Goal: Task Accomplishment & Management: Use online tool/utility

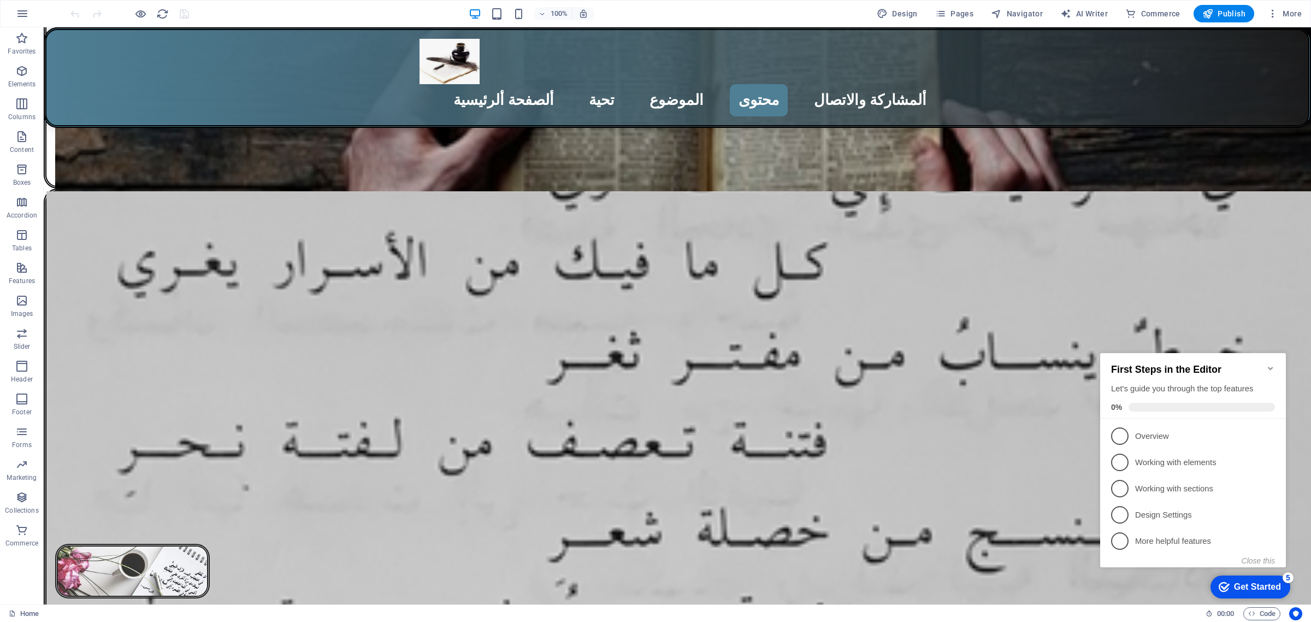
scroll to position [1843, 0]
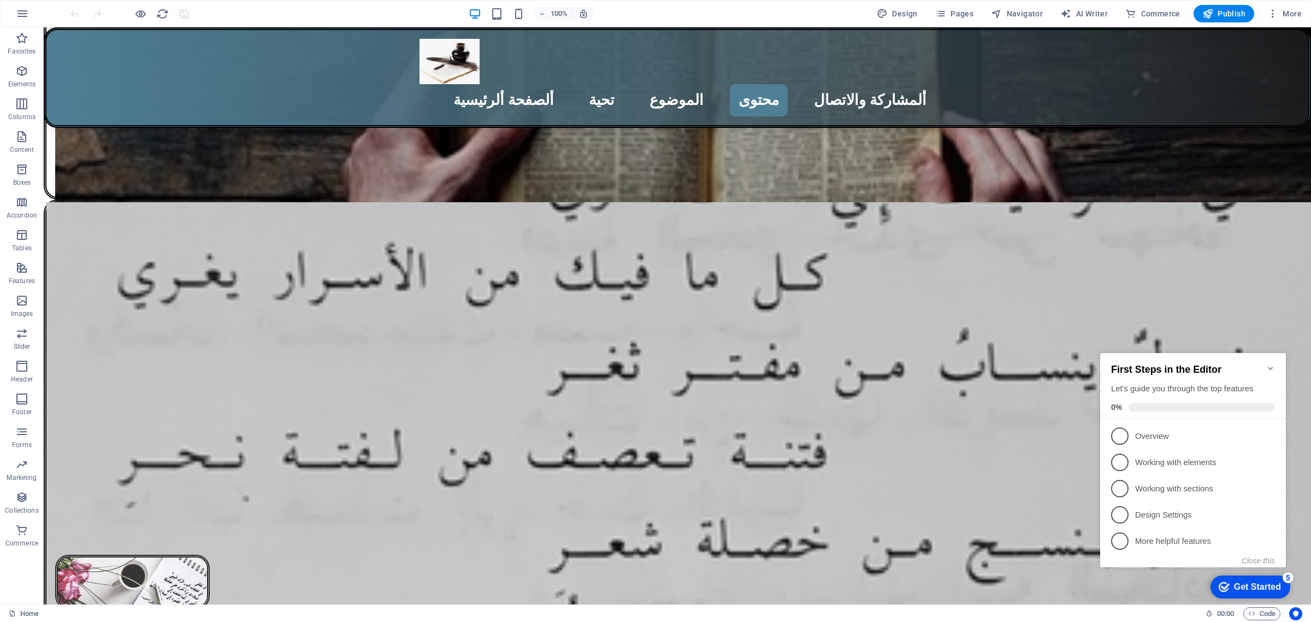
click at [1271, 366] on icon "Minimize checklist" at bounding box center [1270, 367] width 5 height 3
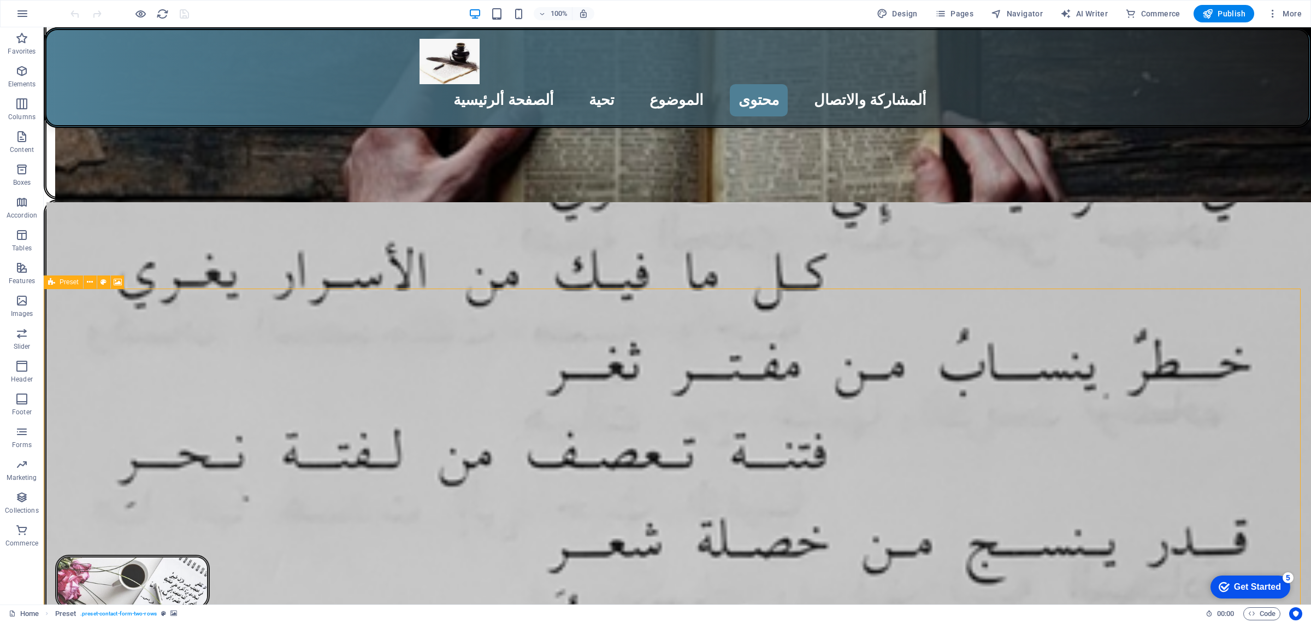
click at [58, 281] on div "Preset" at bounding box center [63, 281] width 39 height 13
select select "px"
select select "rem"
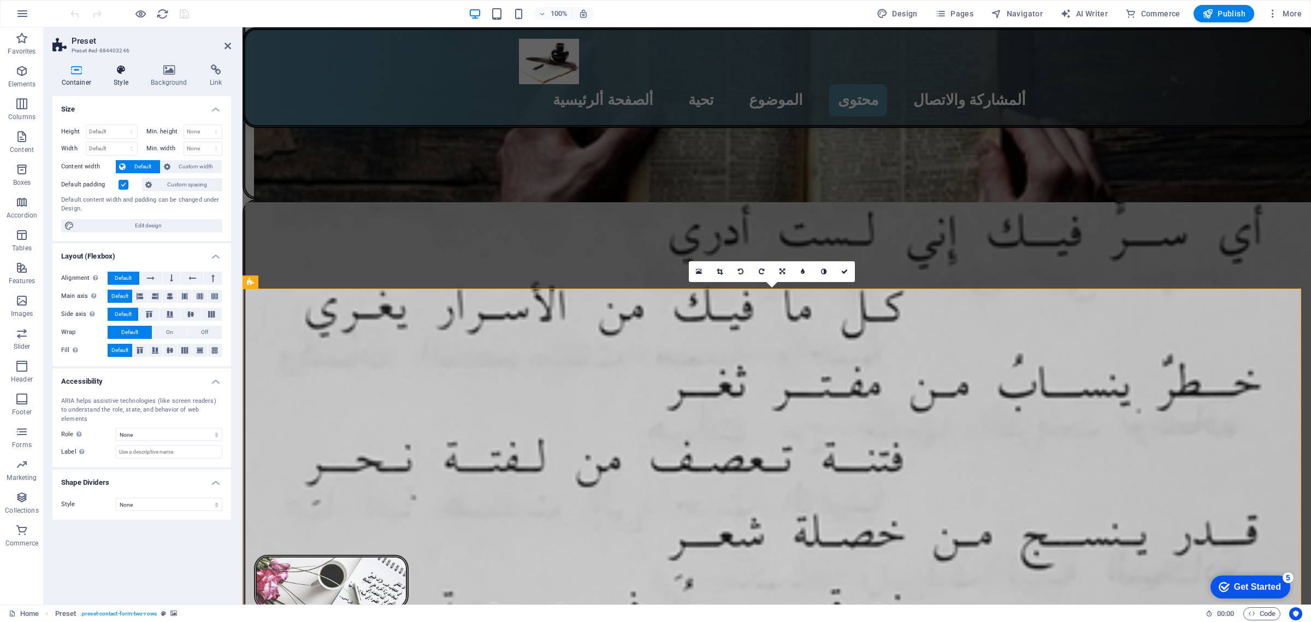
click at [116, 79] on h4 "Style" at bounding box center [123, 75] width 37 height 23
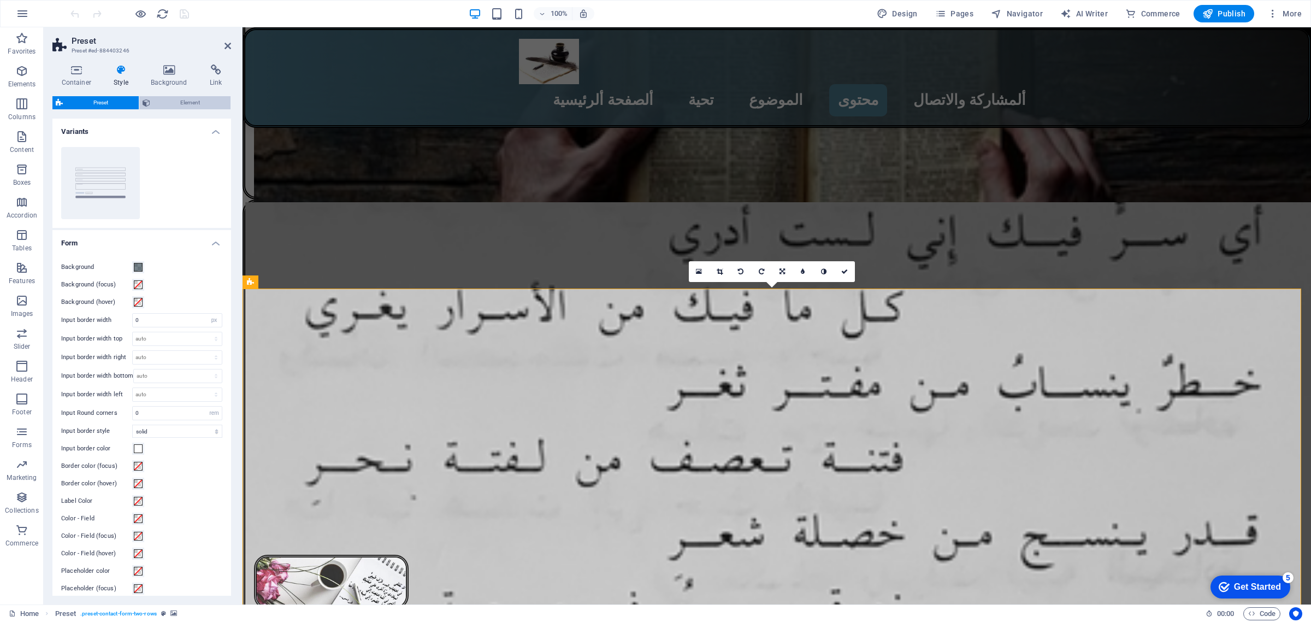
click at [192, 102] on span "Element" at bounding box center [190, 102] width 74 height 13
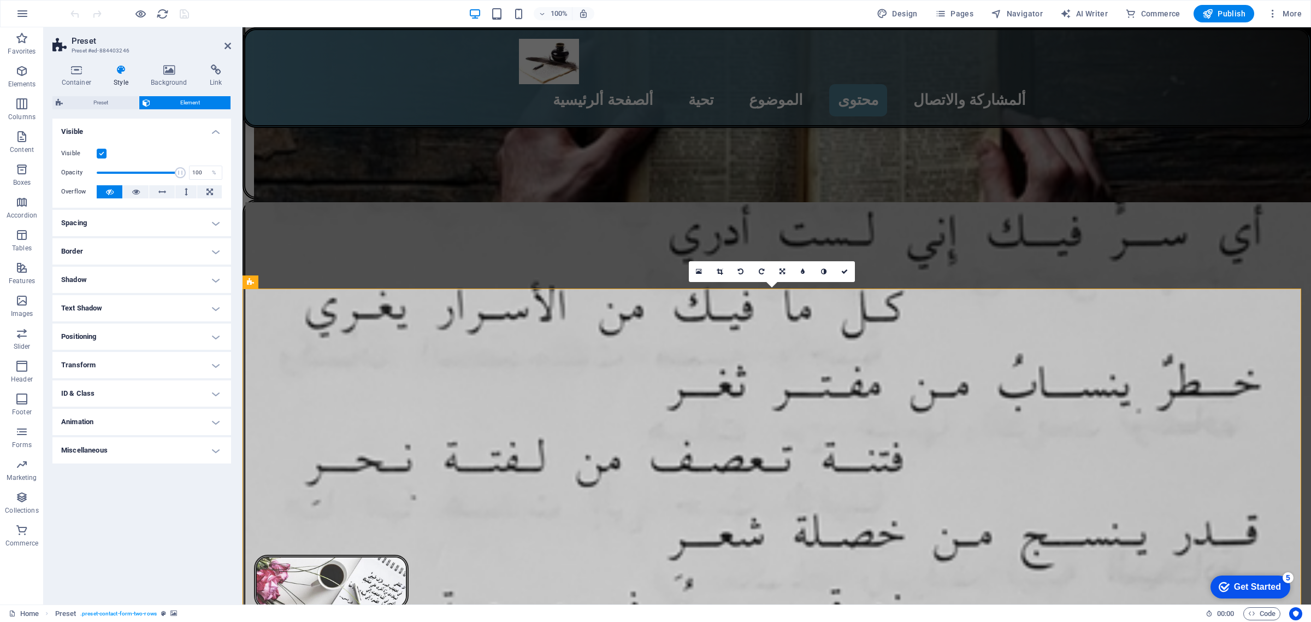
click at [113, 253] on h4 "Border" at bounding box center [141, 251] width 179 height 26
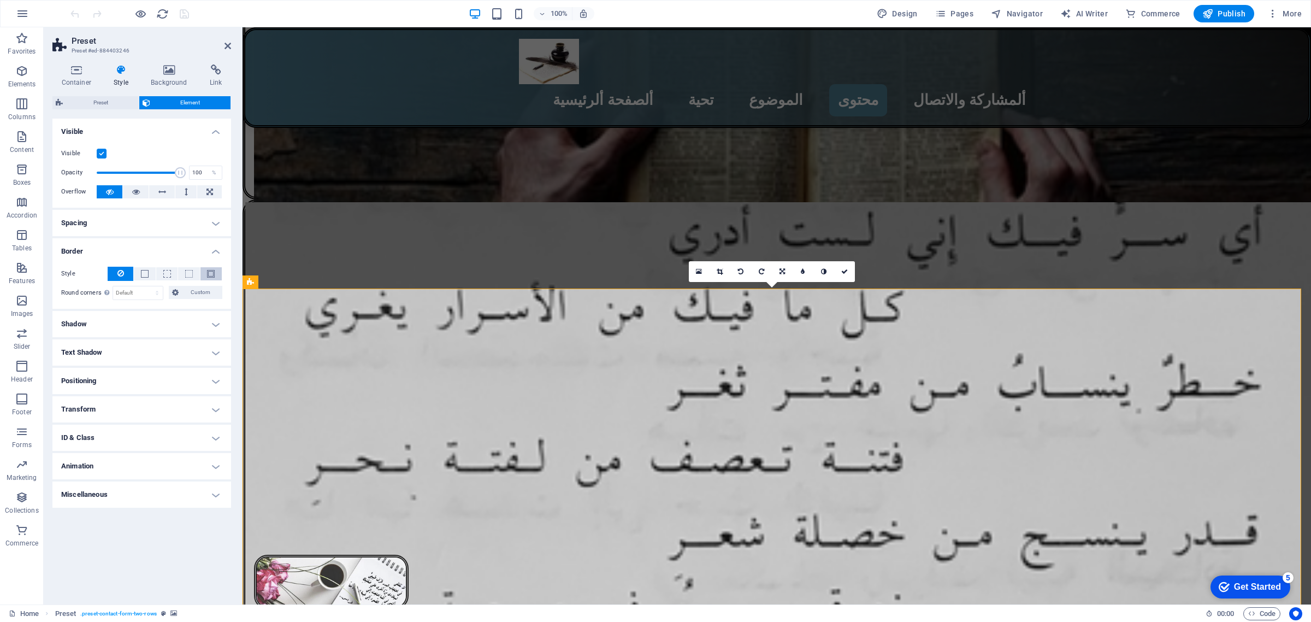
click at [208, 275] on span at bounding box center [211, 274] width 8 height 8
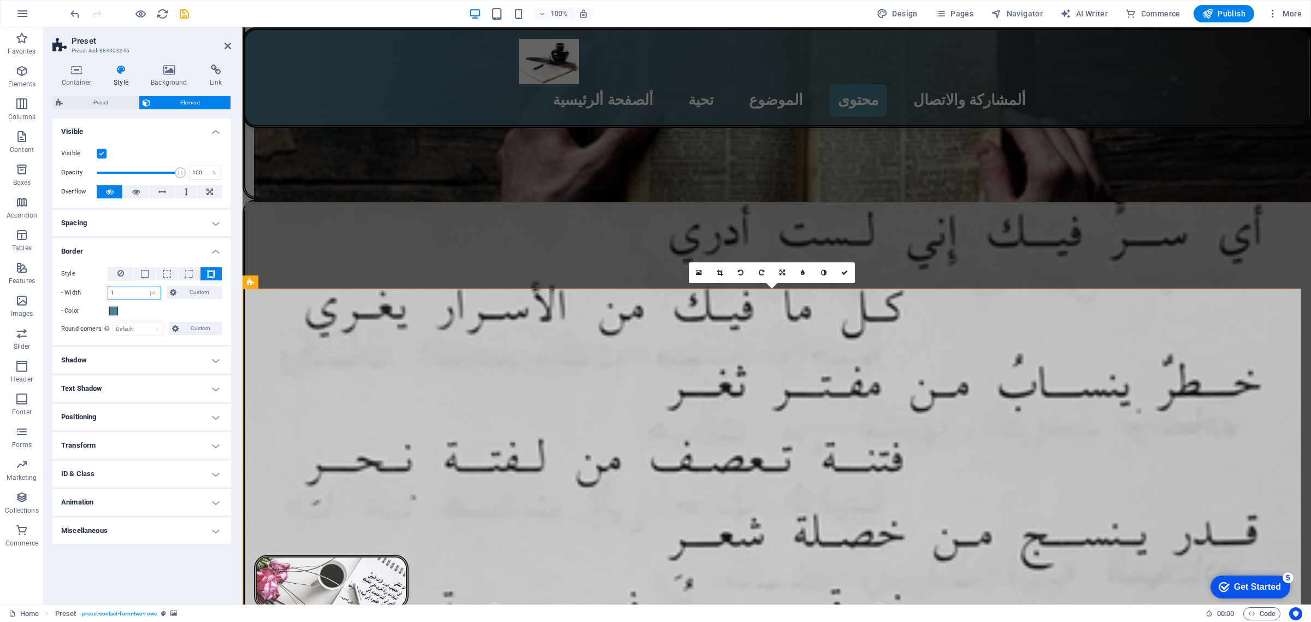
drag, startPoint x: 127, startPoint y: 295, endPoint x: 71, endPoint y: 293, distance: 55.7
click at [71, 293] on div "- Width 1 auto px rem % vh vw Custom Custom" at bounding box center [141, 293] width 161 height 14
type input "5"
click at [115, 310] on span at bounding box center [113, 310] width 9 height 9
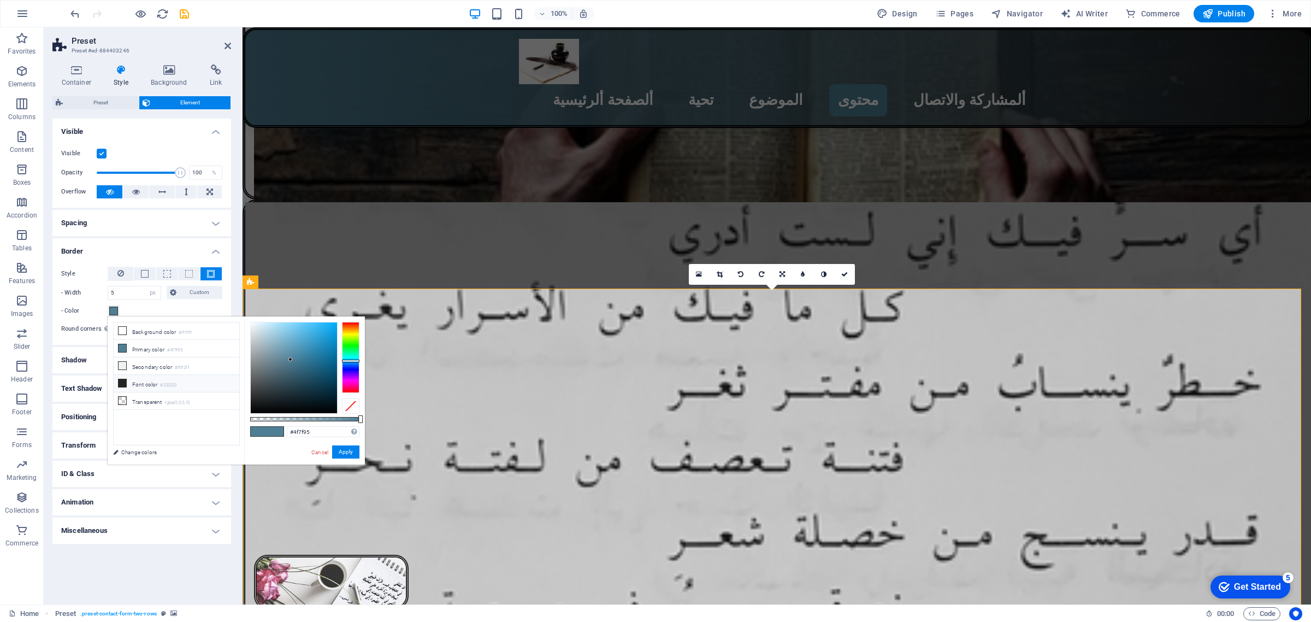
click at [122, 382] on icon at bounding box center [123, 383] width 8 height 8
type input "#000000"
drag, startPoint x: 250, startPoint y: 401, endPoint x: 247, endPoint y: 418, distance: 16.7
click at [247, 418] on div "#000000 Supported formats #0852ed rgb(8, 82, 237) rgba(8, 82, 237, 90%) hsv(221…" at bounding box center [304, 469] width 121 height 306
click at [342, 455] on button "Apply" at bounding box center [345, 451] width 27 height 13
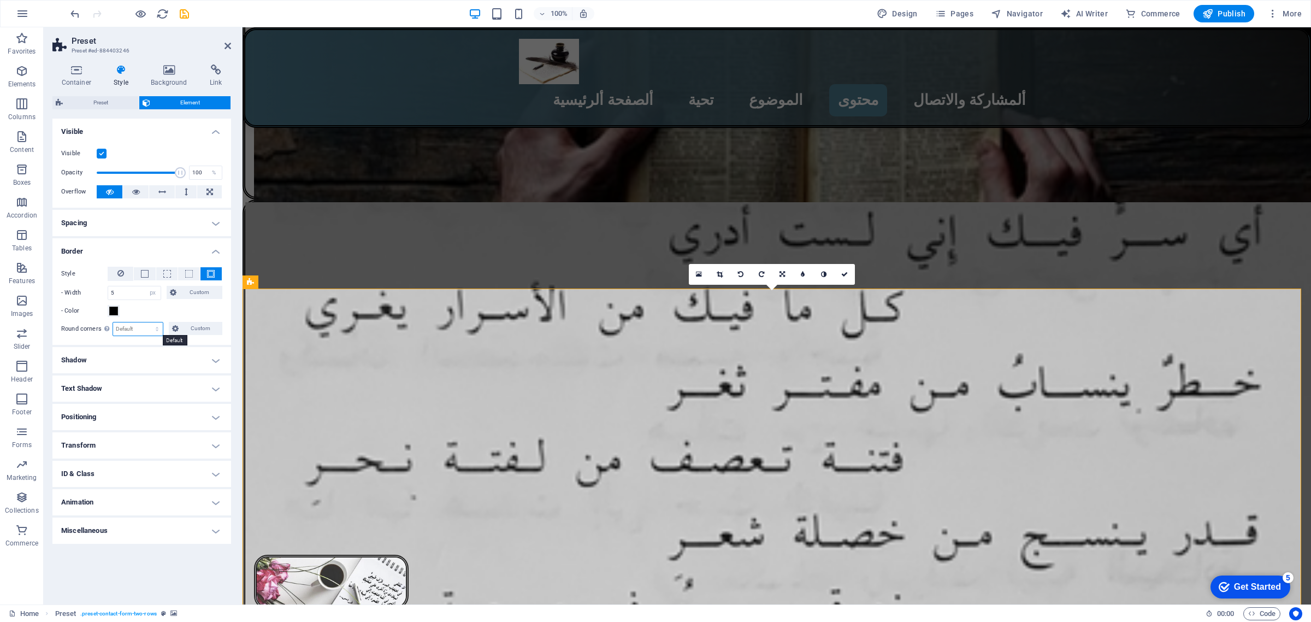
click at [139, 334] on select "Default px rem % vh vw Custom" at bounding box center [138, 328] width 50 height 13
select select "px"
click at [147, 322] on select "Default px rem % vh vw Custom" at bounding box center [138, 328] width 50 height 13
type input "25"
click at [184, 14] on icon "save" at bounding box center [184, 14] width 13 height 13
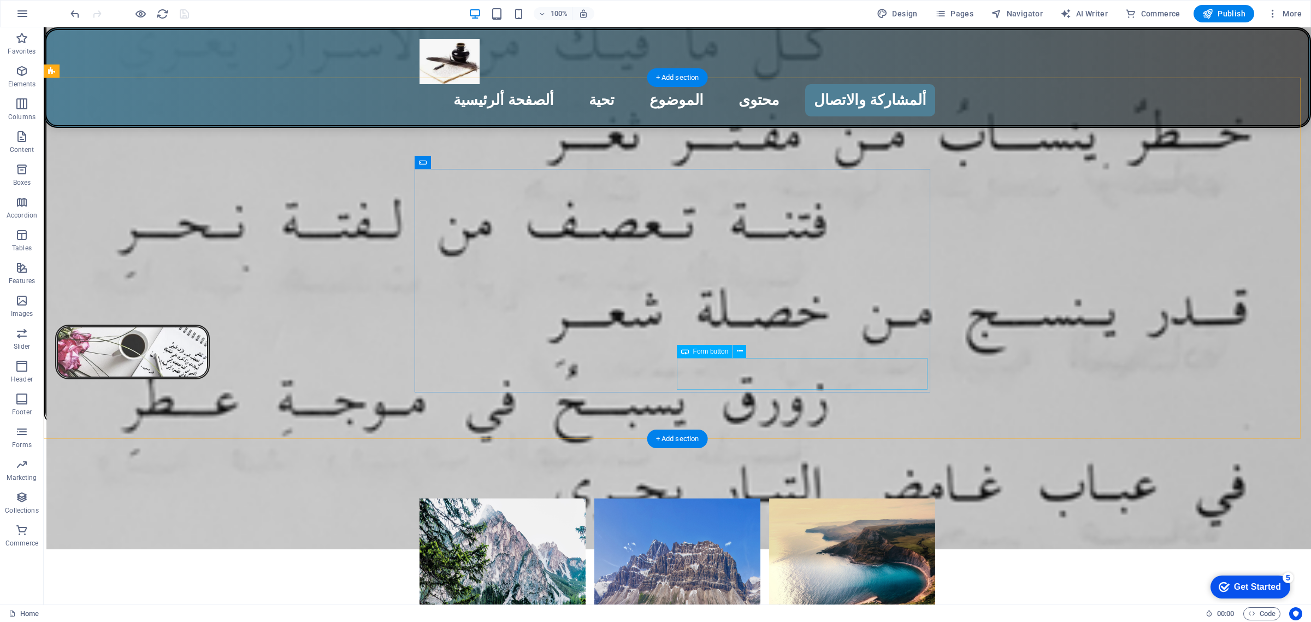
scroll to position [2074, 0]
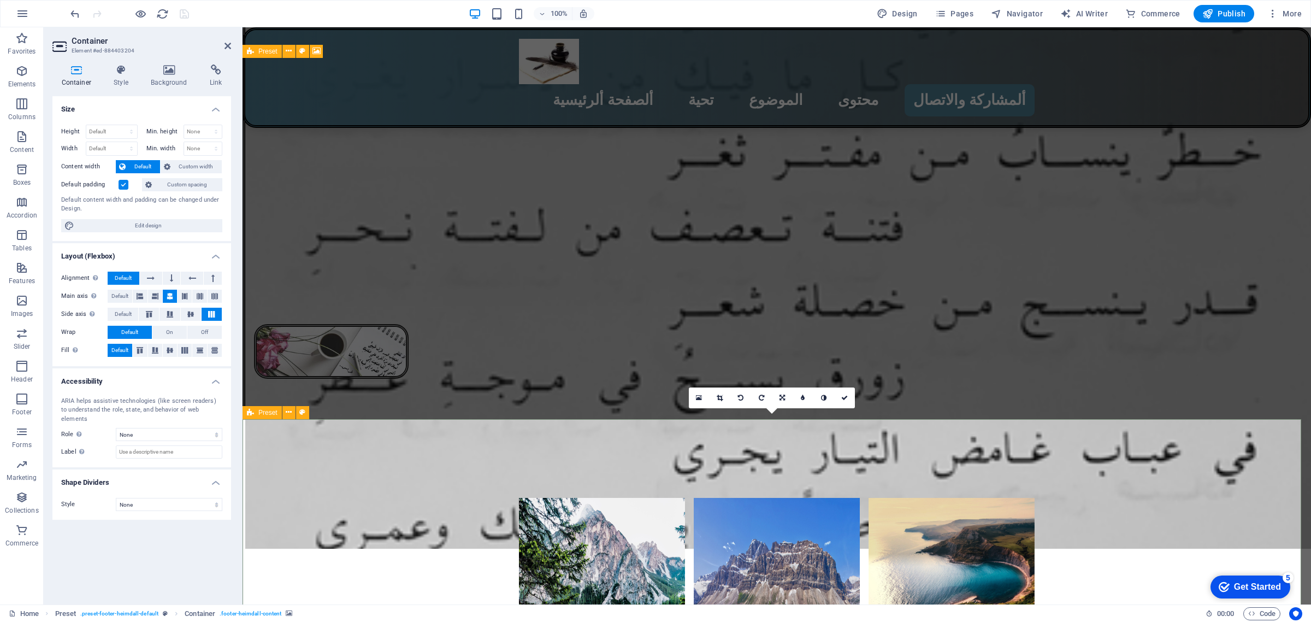
click at [249, 418] on icon at bounding box center [250, 412] width 7 height 13
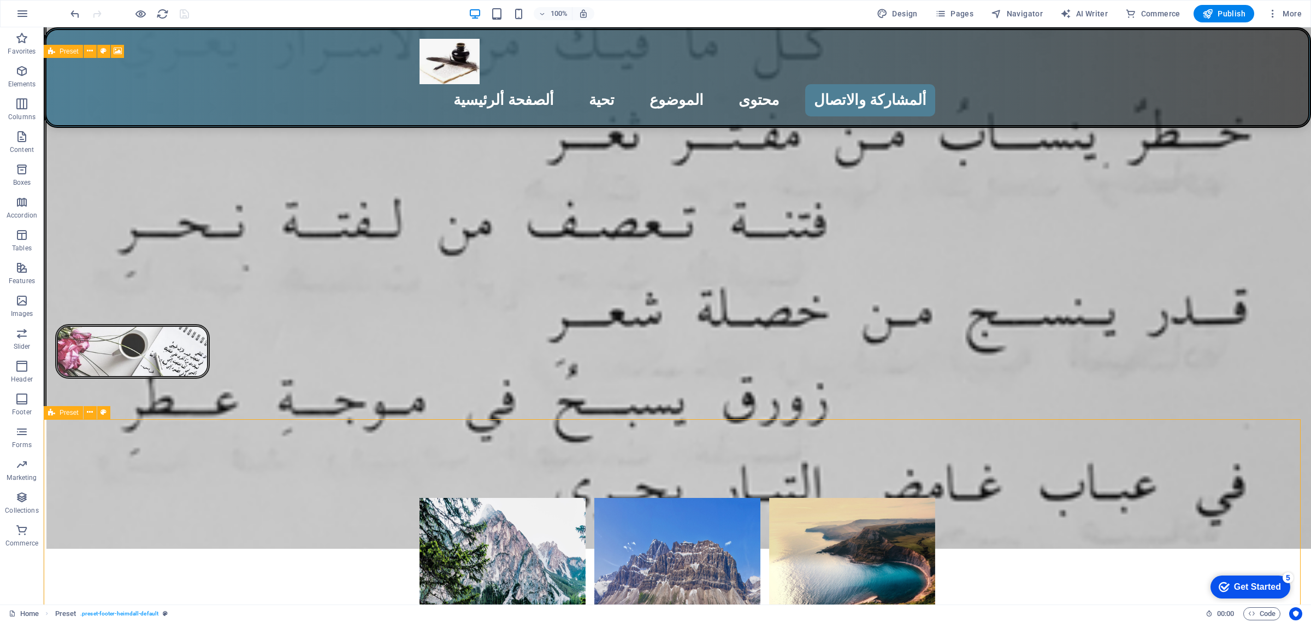
click at [51, 410] on icon at bounding box center [51, 412] width 7 height 13
select select "footer"
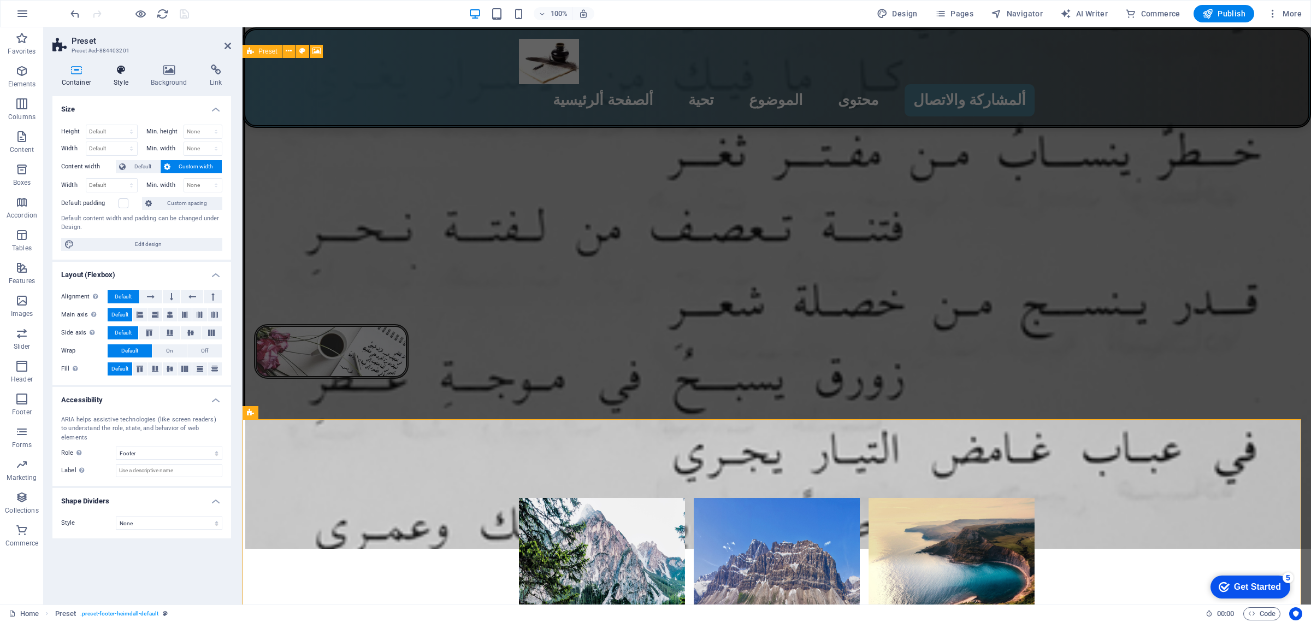
click at [116, 70] on icon at bounding box center [121, 69] width 33 height 11
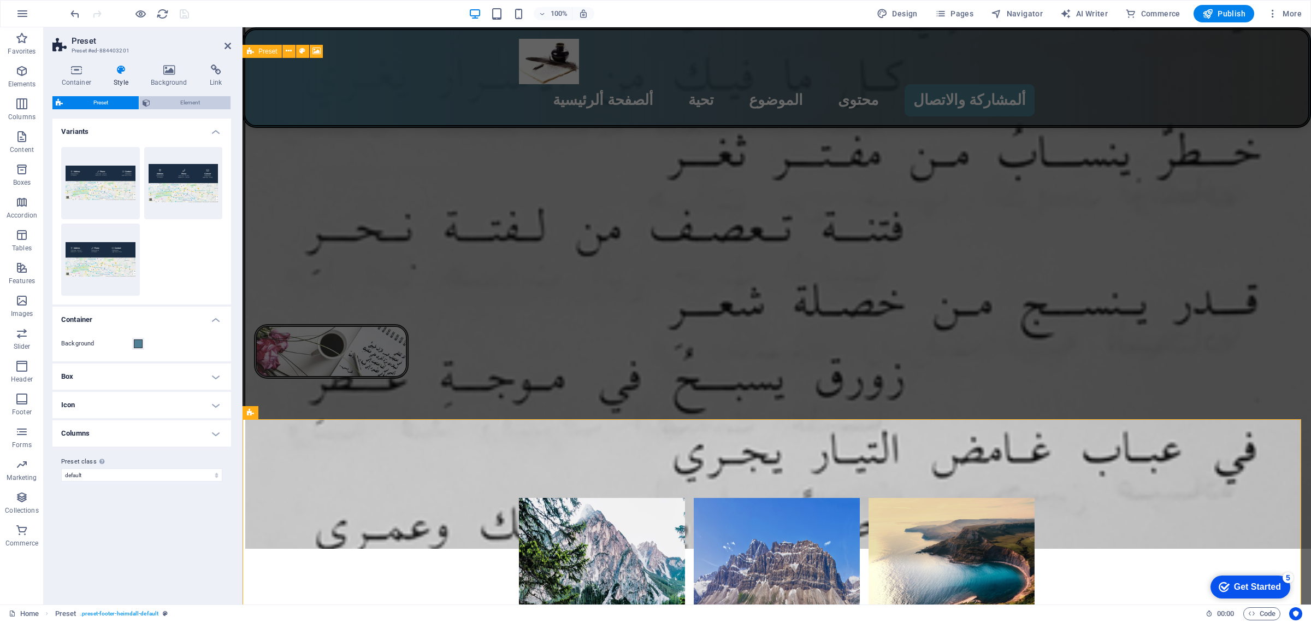
click at [168, 102] on span "Element" at bounding box center [190, 102] width 74 height 13
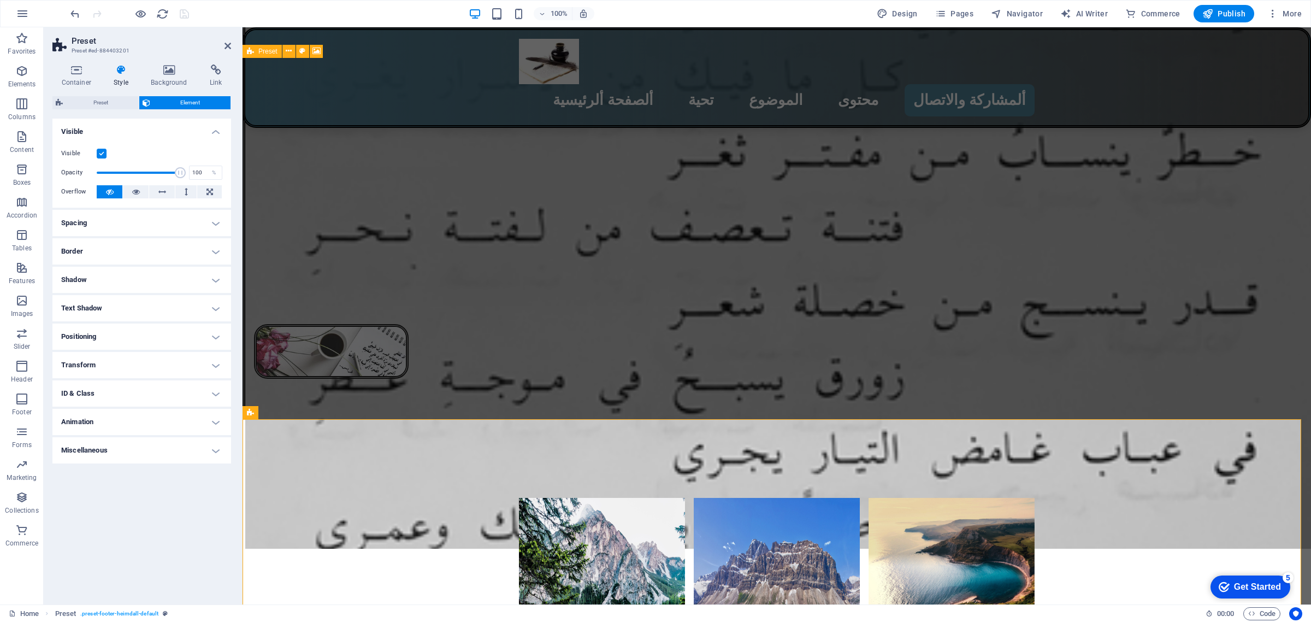
click at [107, 252] on h4 "Border" at bounding box center [141, 251] width 179 height 26
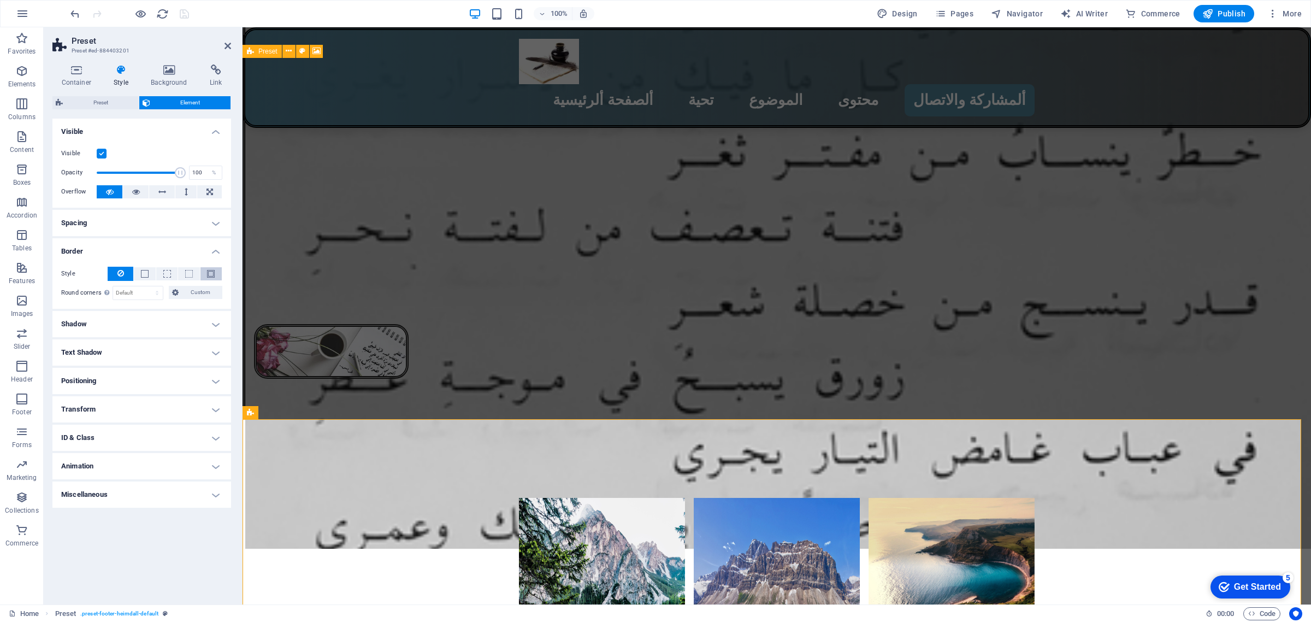
click at [212, 273] on span at bounding box center [211, 274] width 8 height 8
drag, startPoint x: 122, startPoint y: 291, endPoint x: 94, endPoint y: 294, distance: 27.5
click at [94, 294] on div "- Width 1 auto px rem % vh vw Custom Custom" at bounding box center [141, 293] width 161 height 14
type input "5"
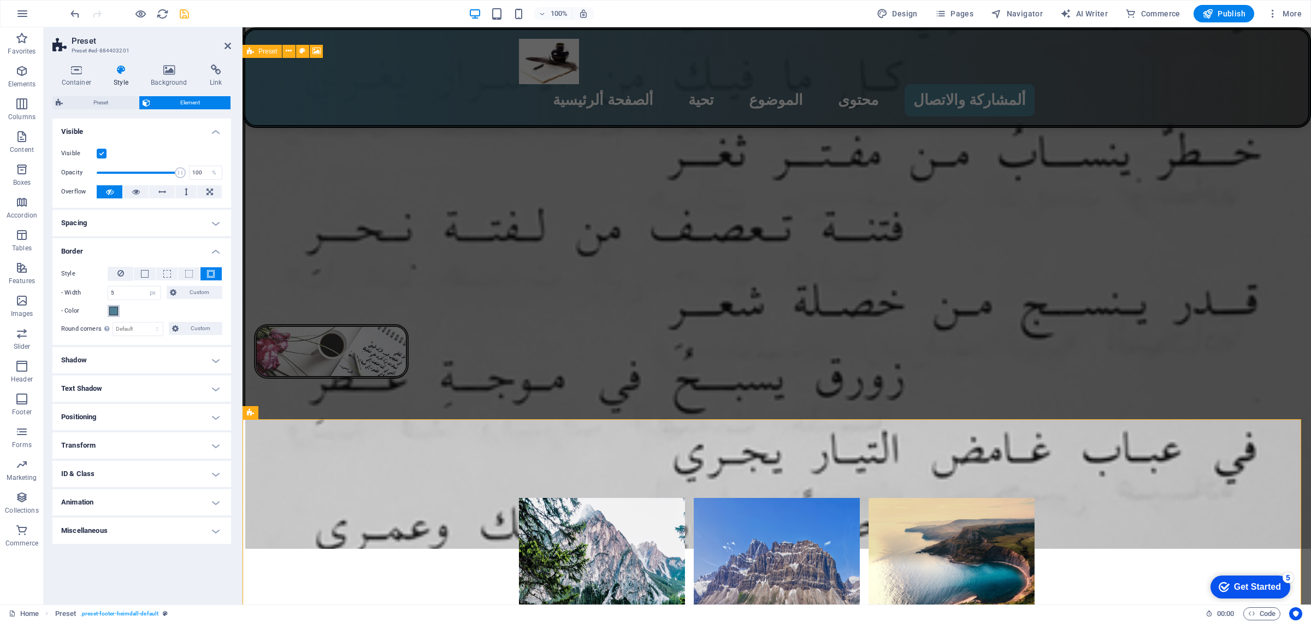
click at [114, 311] on span at bounding box center [113, 310] width 9 height 9
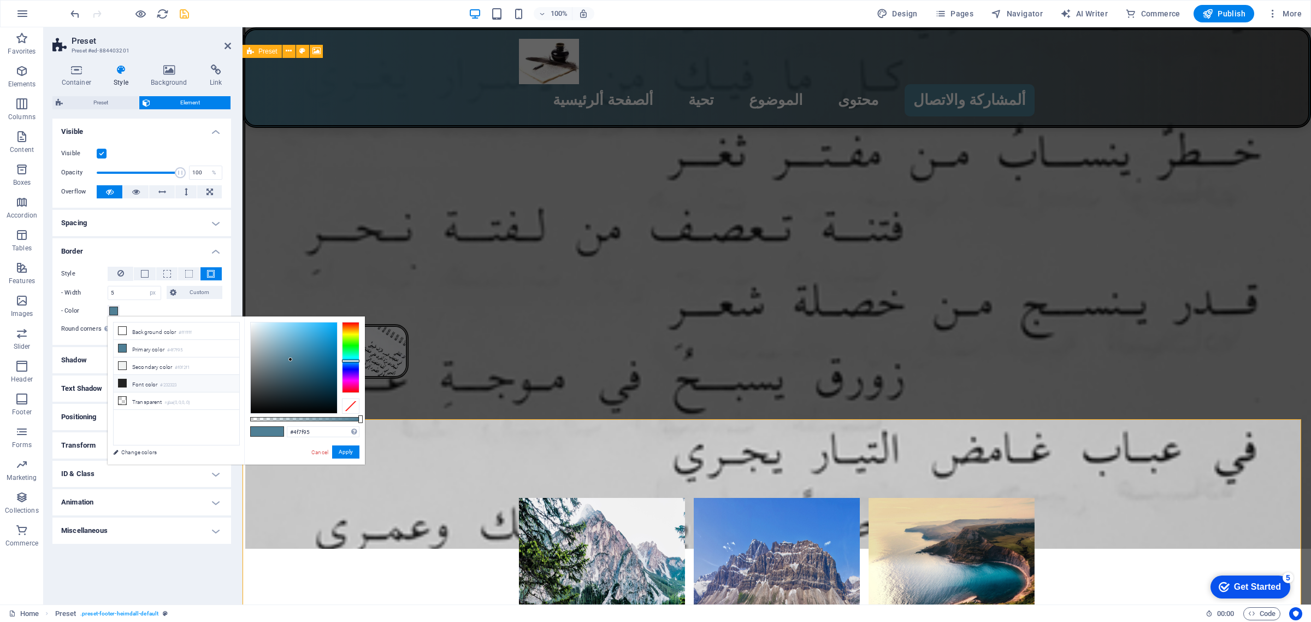
click at [123, 385] on icon at bounding box center [123, 383] width 8 height 8
type input "#000000"
drag, startPoint x: 250, startPoint y: 401, endPoint x: 247, endPoint y: 424, distance: 22.6
click at [247, 424] on div "#000000 Supported formats #0852ed rgb(8, 82, 237) rgba(8, 82, 237, 90%) hsv(221…" at bounding box center [304, 469] width 121 height 306
click at [345, 454] on button "Apply" at bounding box center [345, 451] width 27 height 13
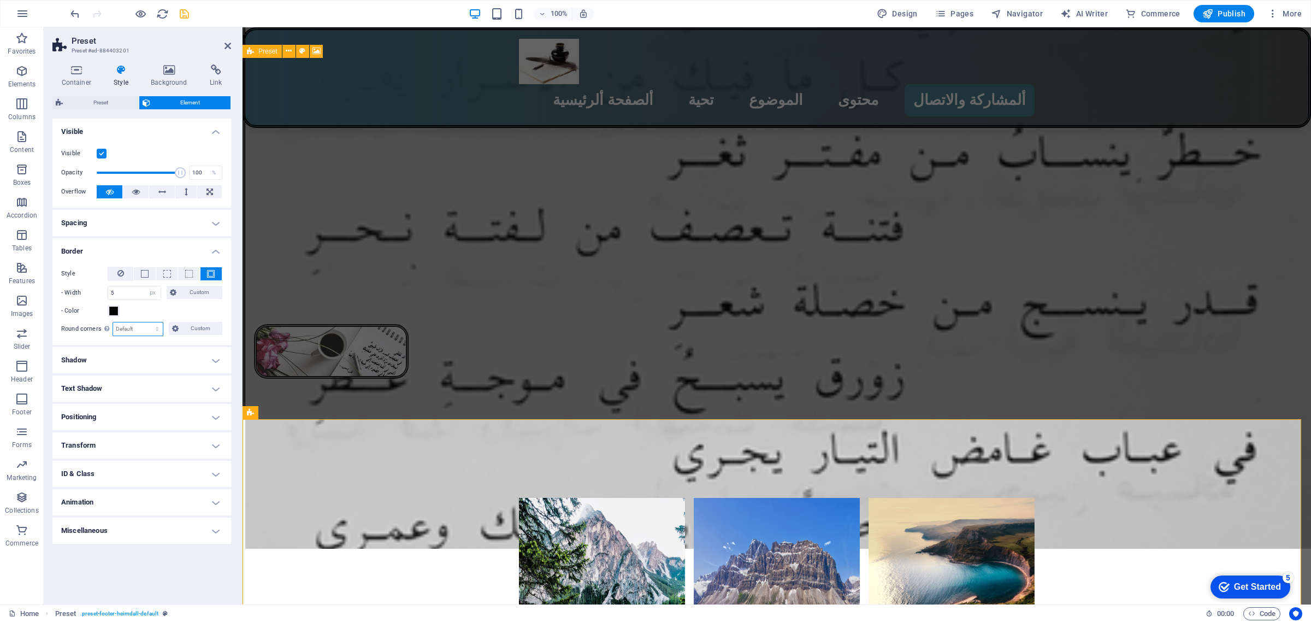
drag, startPoint x: 122, startPoint y: 329, endPoint x: 123, endPoint y: 334, distance: 5.7
click at [122, 329] on select "Default px rem % vh vw Custom" at bounding box center [138, 328] width 50 height 13
select select "px"
click at [147, 322] on select "Default px rem % vh vw Custom" at bounding box center [138, 328] width 50 height 13
type input "25"
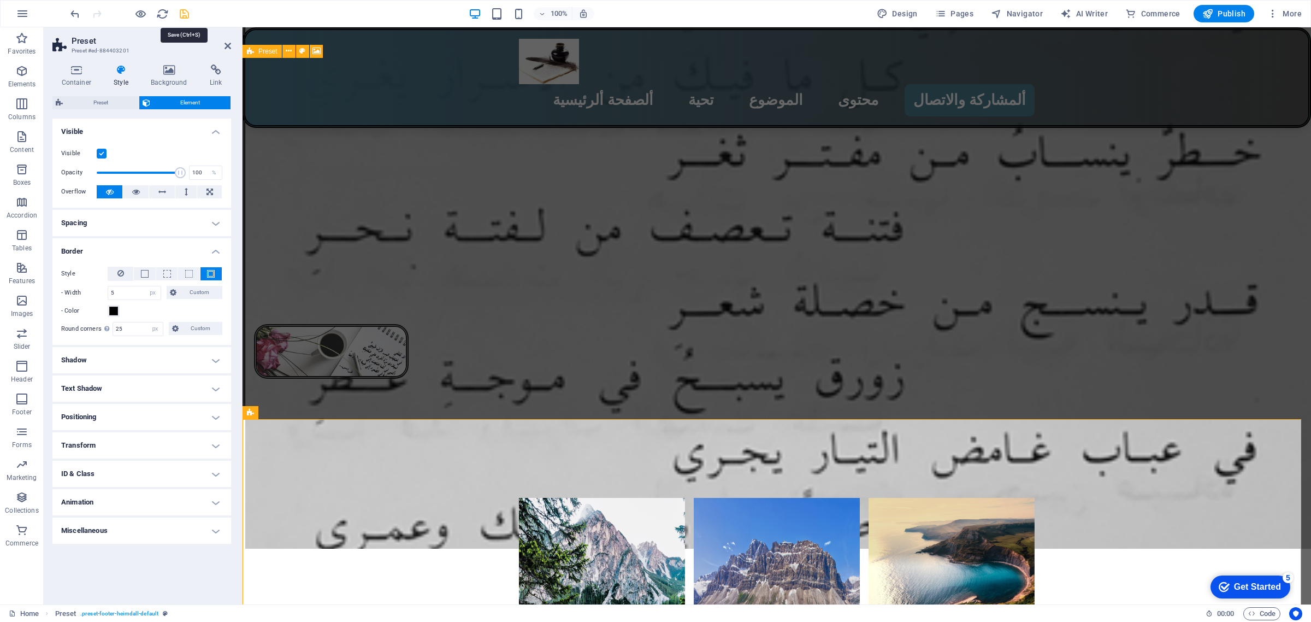
click at [184, 11] on icon "save" at bounding box center [184, 14] width 13 height 13
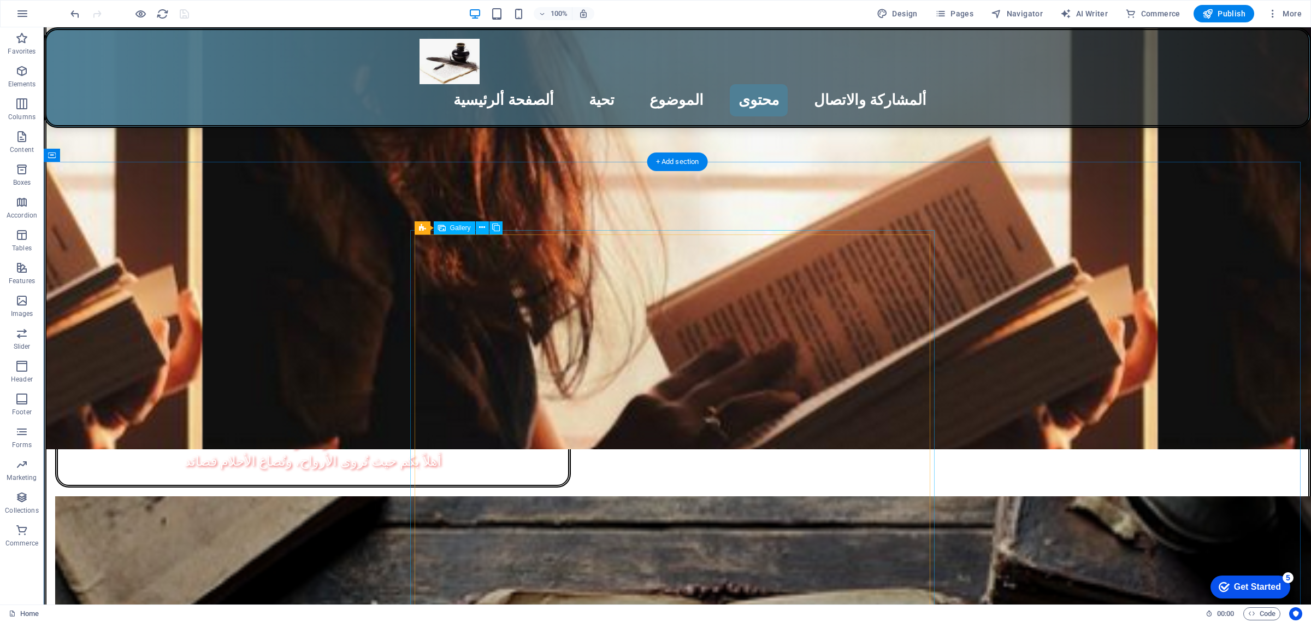
scroll to position [1118, 0]
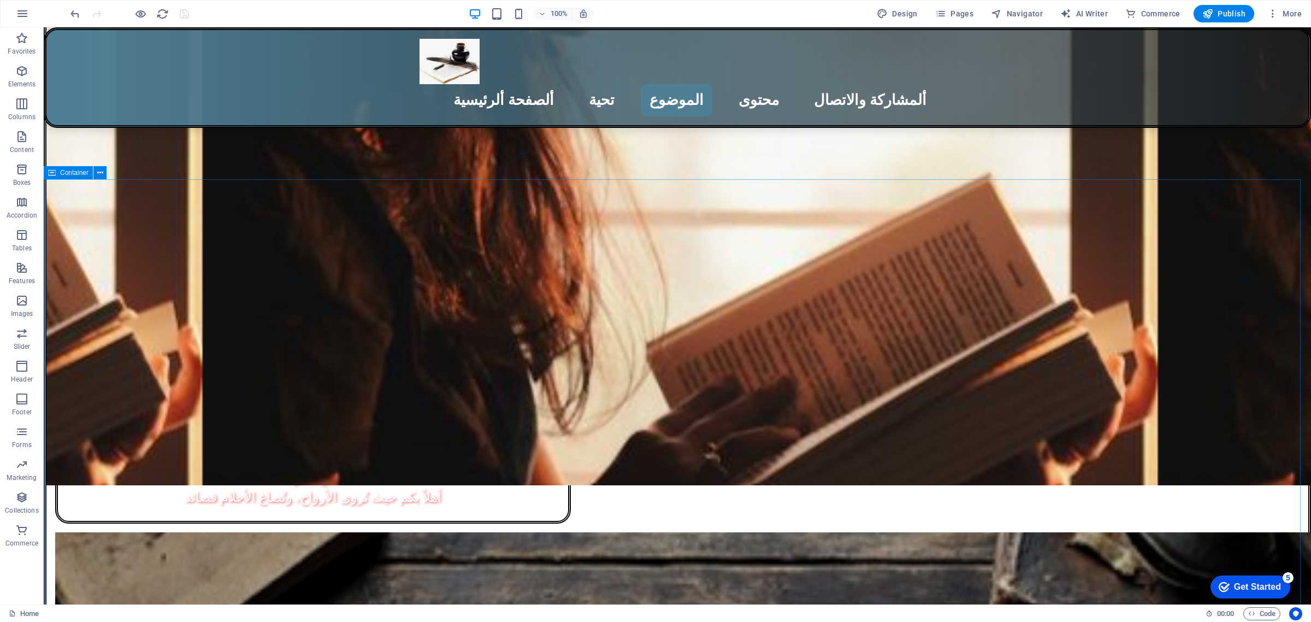
click at [75, 177] on div "Container" at bounding box center [68, 172] width 49 height 13
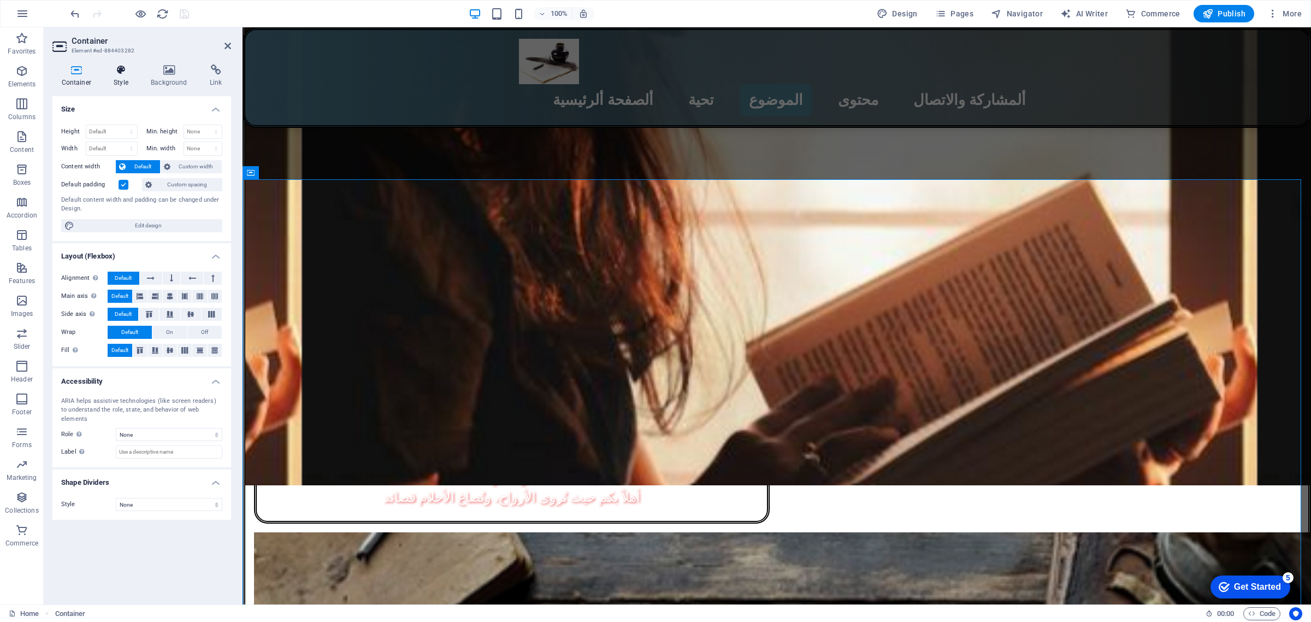
click at [119, 75] on h4 "Style" at bounding box center [123, 75] width 37 height 23
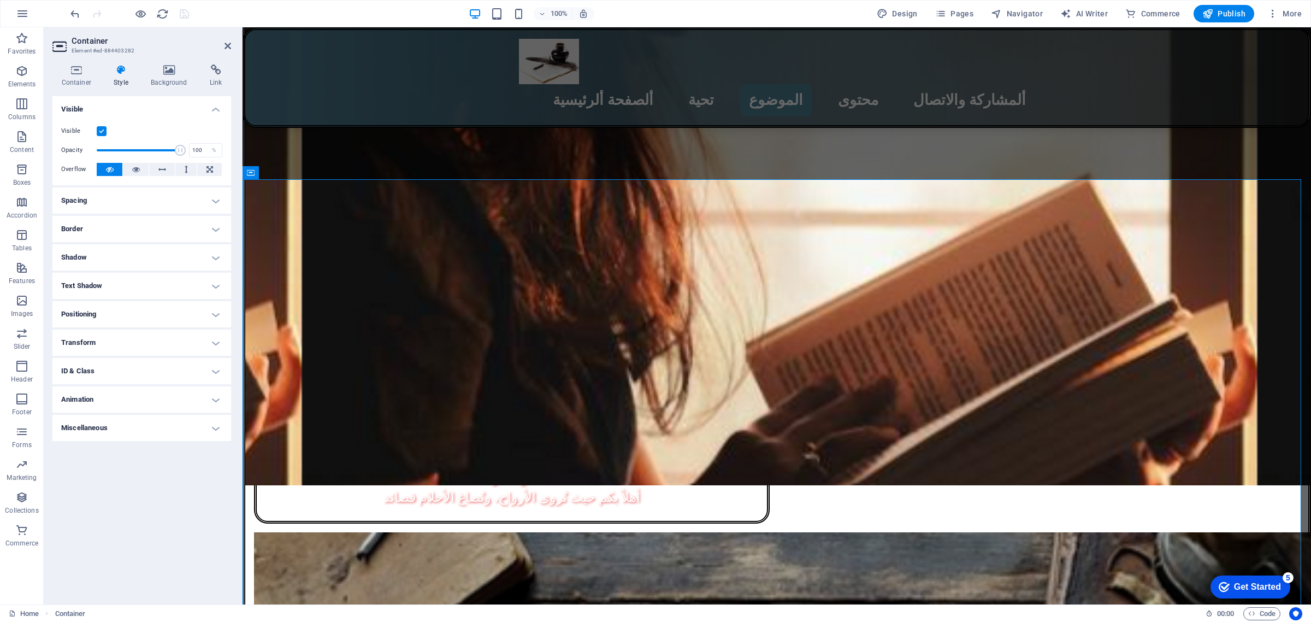
click at [123, 229] on h4 "Border" at bounding box center [141, 229] width 179 height 26
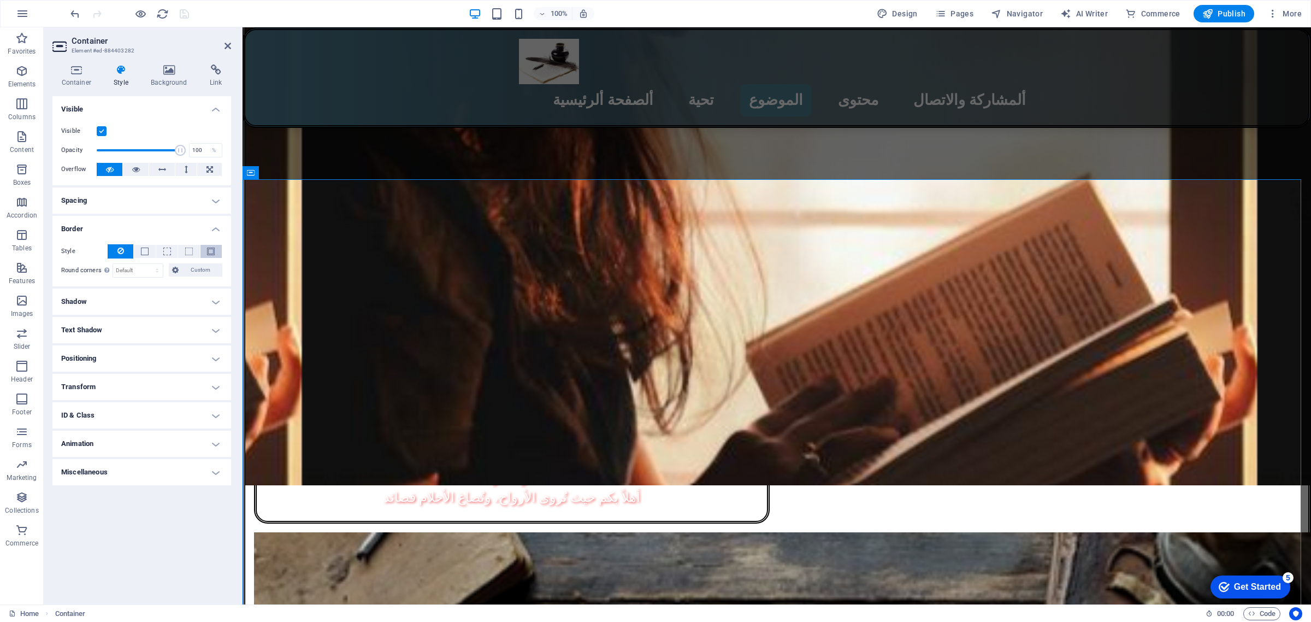
click at [209, 250] on span at bounding box center [211, 251] width 8 height 8
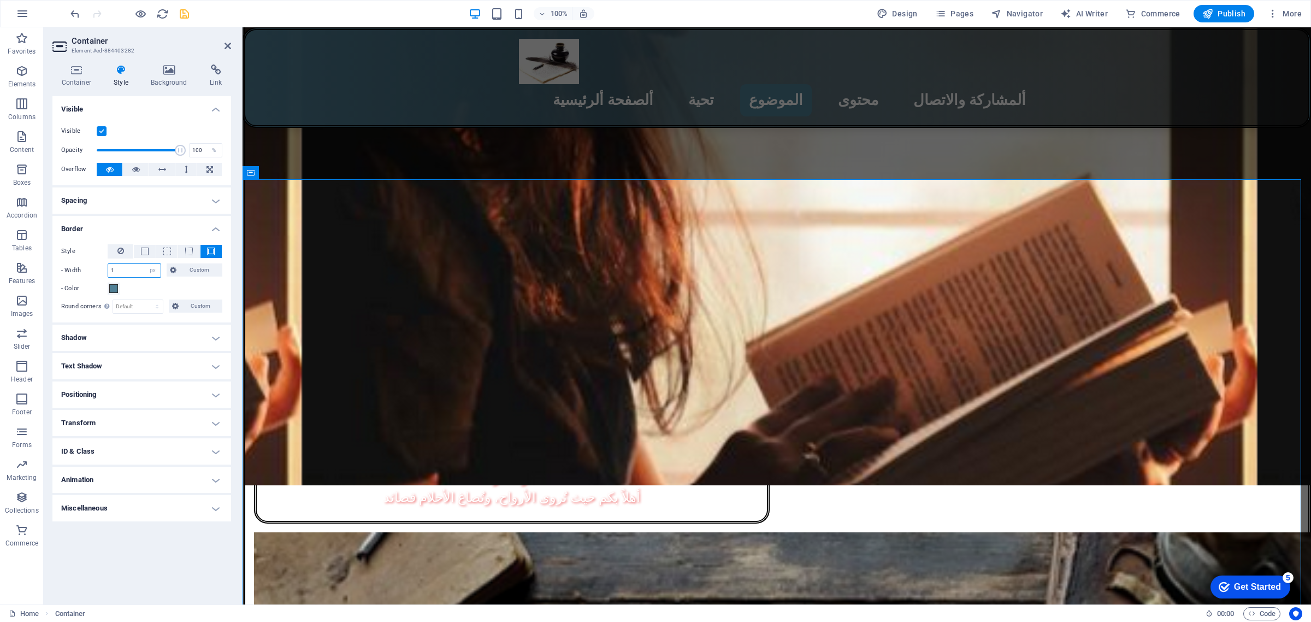
drag, startPoint x: 126, startPoint y: 268, endPoint x: 89, endPoint y: 275, distance: 37.2
click at [90, 274] on div "- Width 1 auto px rem % vh vw Custom Custom" at bounding box center [141, 270] width 161 height 14
type input "5"
click at [113, 291] on span at bounding box center [113, 288] width 9 height 9
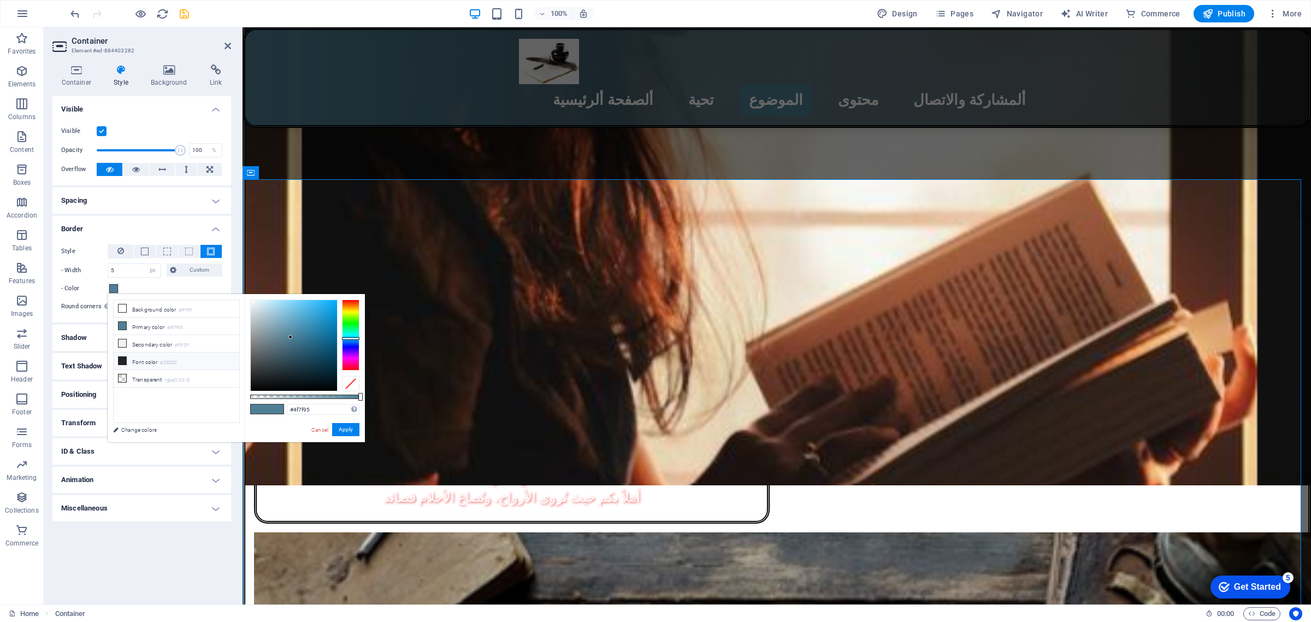
click at [123, 361] on icon at bounding box center [123, 361] width 8 height 8
type input "#000000"
drag, startPoint x: 250, startPoint y: 377, endPoint x: 247, endPoint y: 406, distance: 28.6
click at [247, 406] on div "#000000 Supported formats #0852ed rgb(8, 82, 237) rgba(8, 82, 237, 90%) hsv(221…" at bounding box center [304, 447] width 121 height 306
click at [348, 429] on button "Apply" at bounding box center [345, 429] width 27 height 13
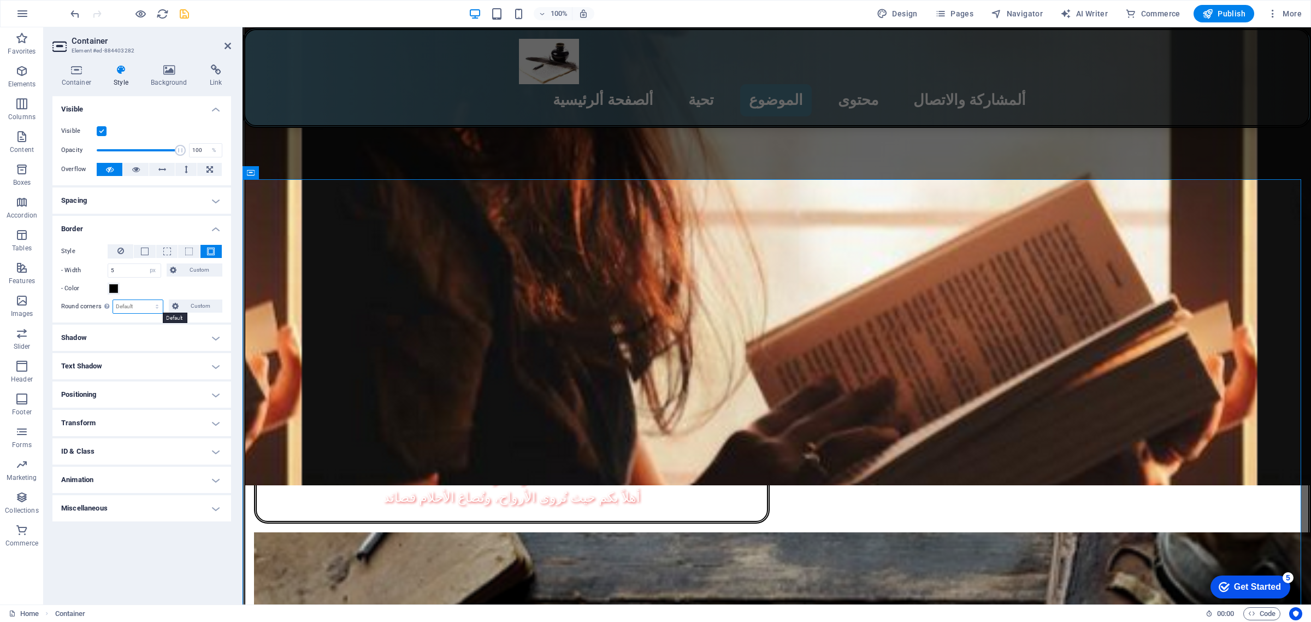
click at [119, 305] on select "Default px rem % vh vw Custom" at bounding box center [138, 306] width 50 height 13
select select "px"
click at [147, 300] on select "Default px rem % vh vw Custom" at bounding box center [138, 306] width 50 height 13
type input "25"
click at [182, 4] on div "100% Design Pages Navigator AI Writer Commerce Publish More" at bounding box center [656, 14] width 1310 height 26
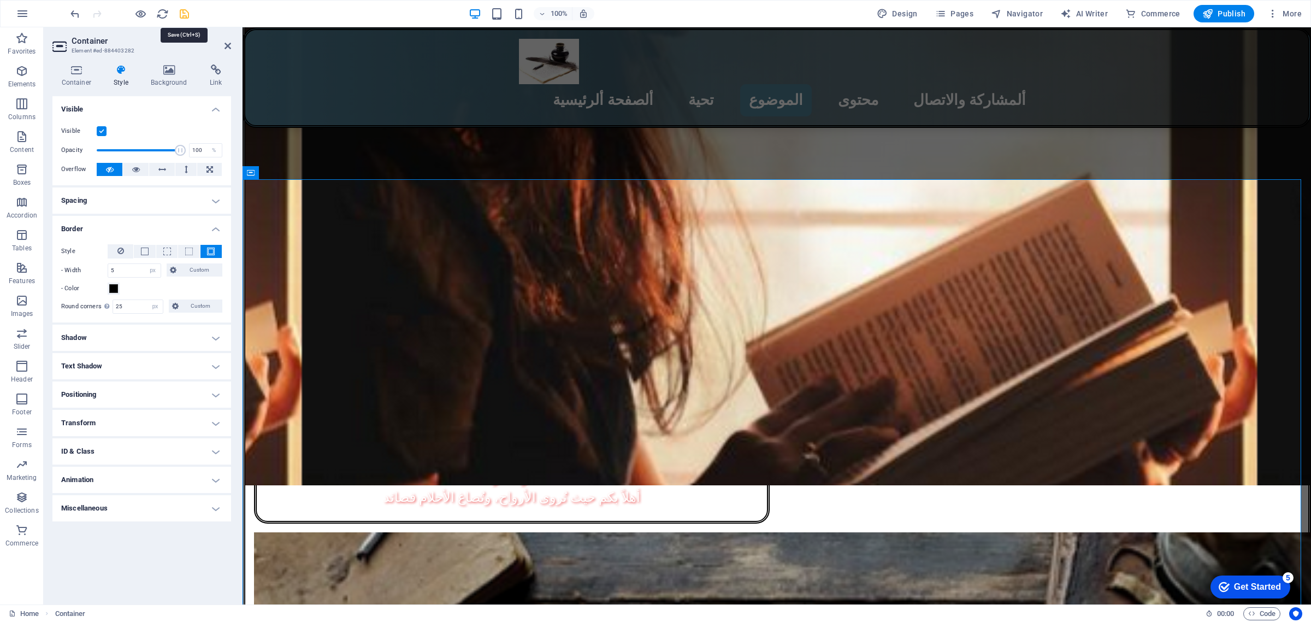
click at [182, 12] on icon "save" at bounding box center [184, 14] width 13 height 13
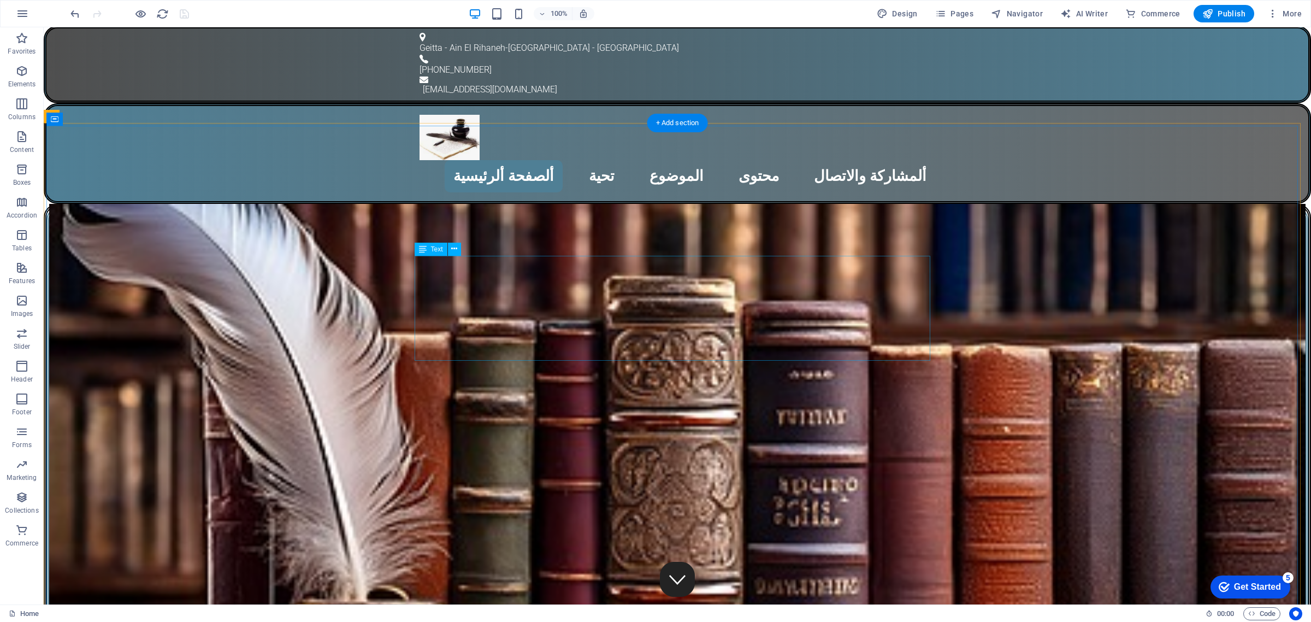
scroll to position [0, 0]
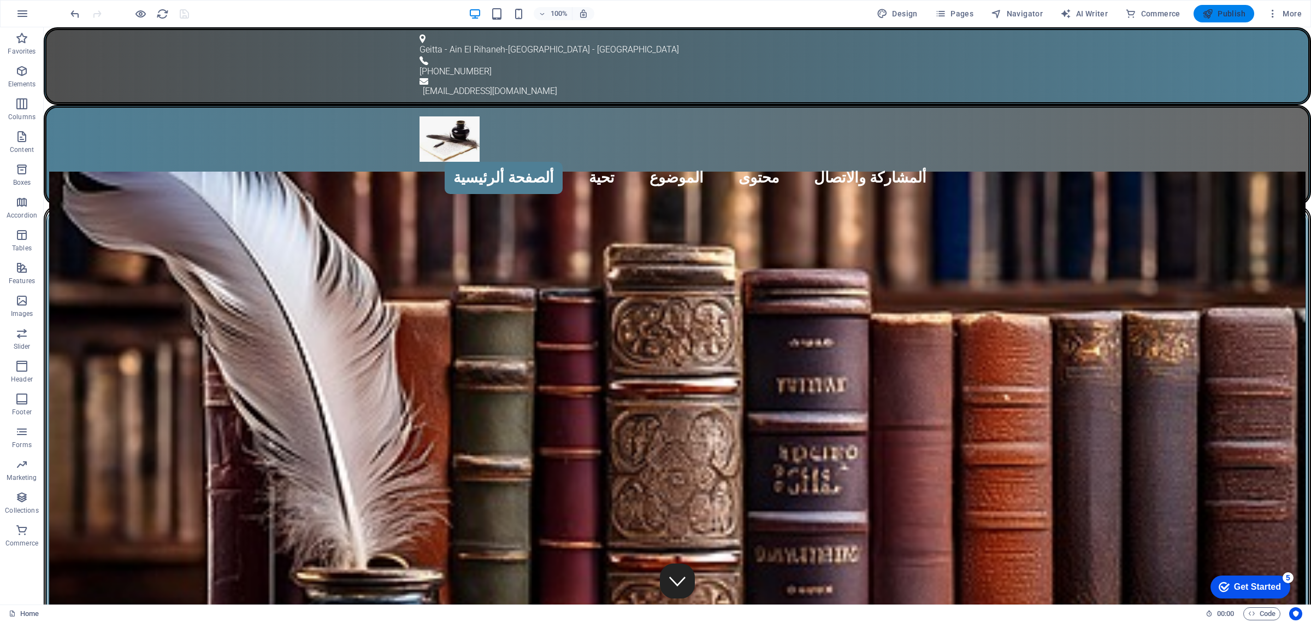
click at [1230, 16] on span "Publish" at bounding box center [1223, 13] width 43 height 11
